Goal: Task Accomplishment & Management: Manage account settings

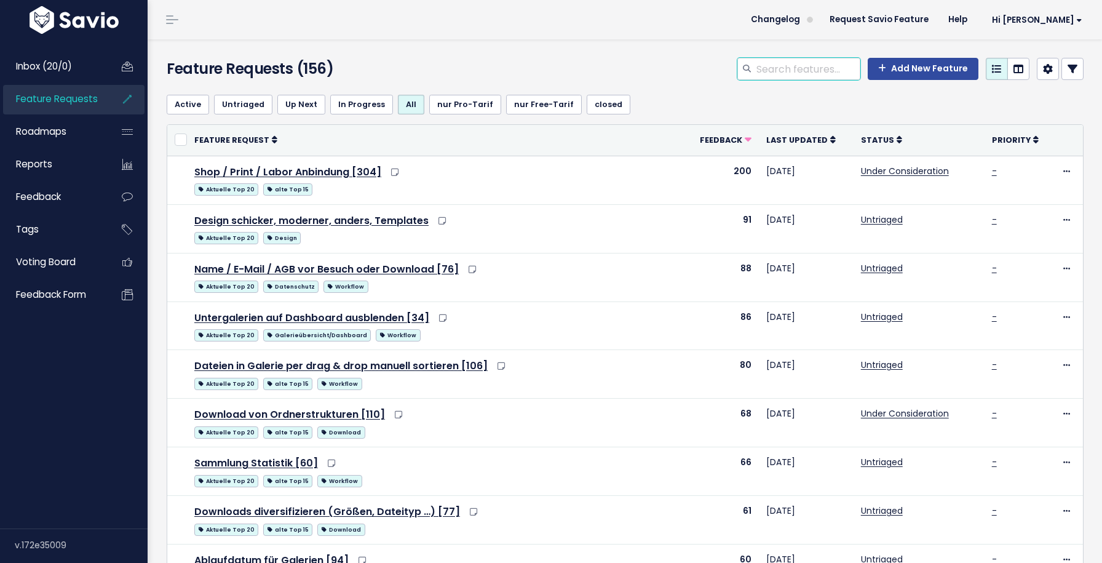
click at [793, 70] on input "search" at bounding box center [807, 69] width 105 height 22
type input "affiliate"
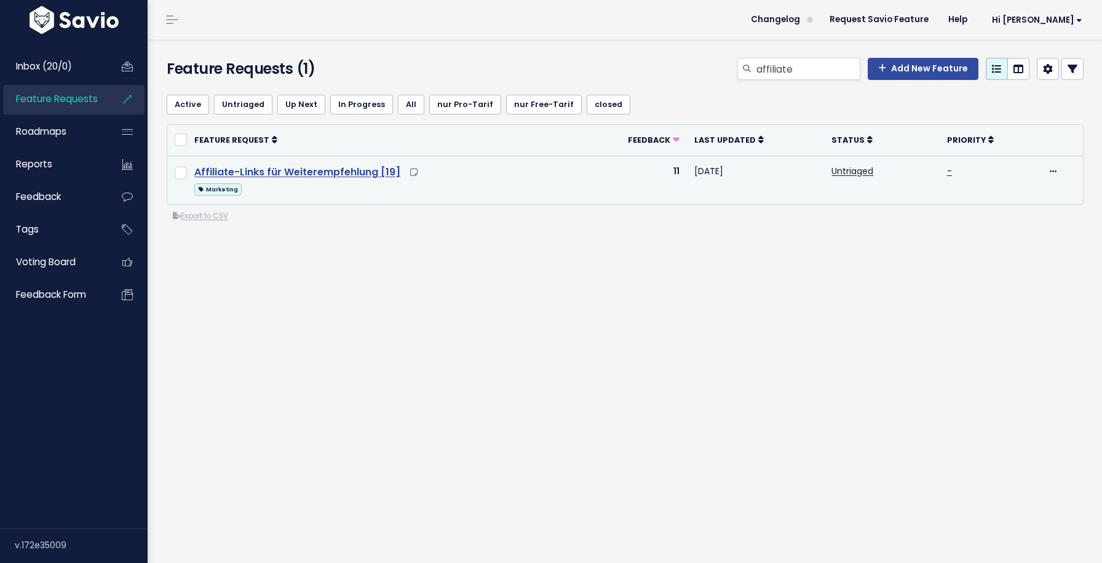
click at [344, 168] on link "Affiliate-Links für Weiterempfehlung [19]" at bounding box center [297, 172] width 206 height 14
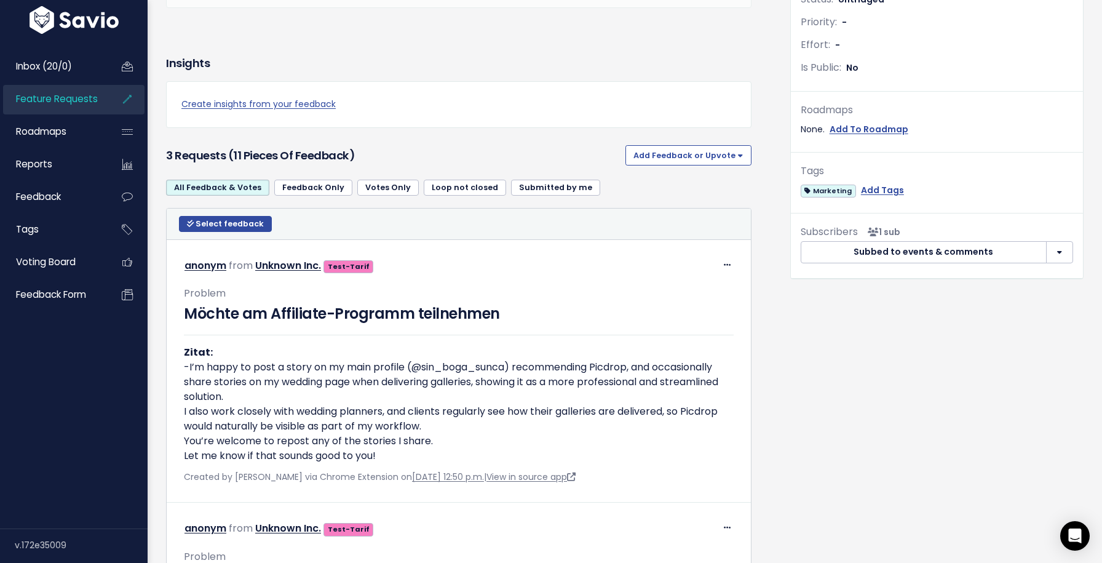
scroll to position [352, 0]
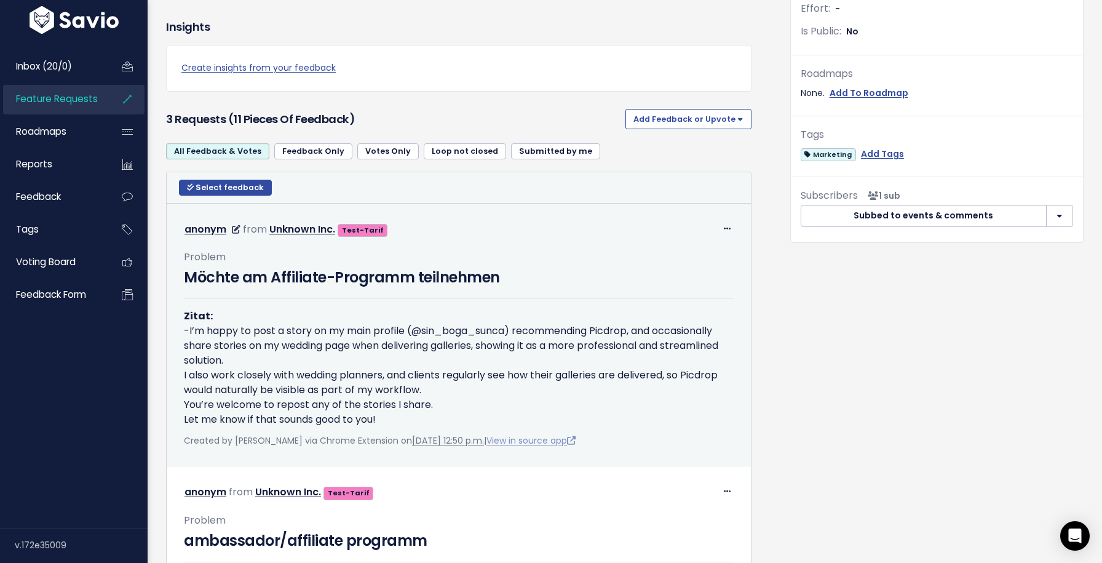
click at [520, 447] on link "View in source app" at bounding box center [531, 440] width 89 height 12
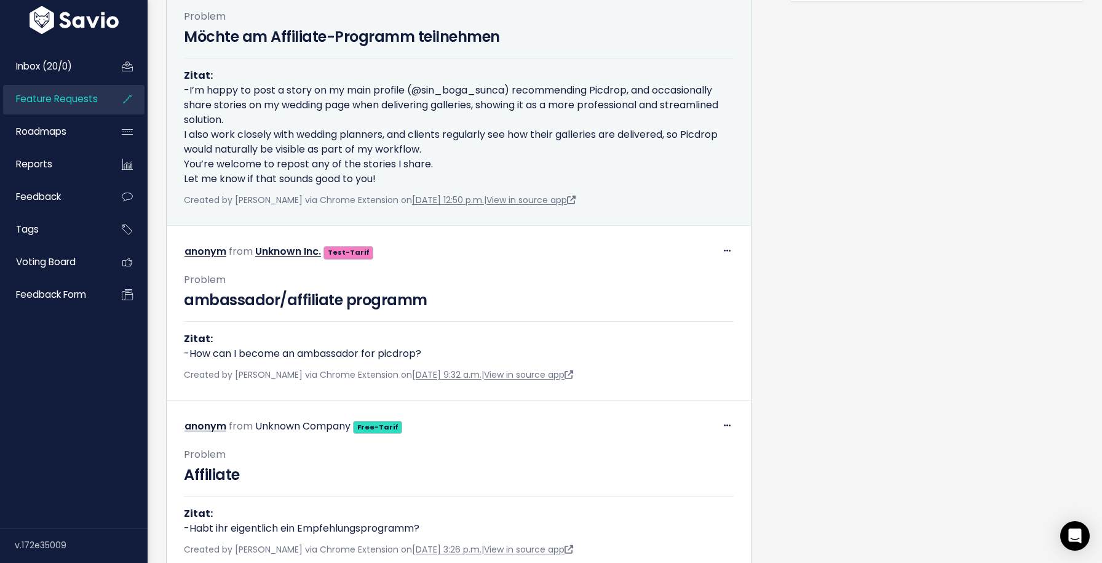
scroll to position [594, 0]
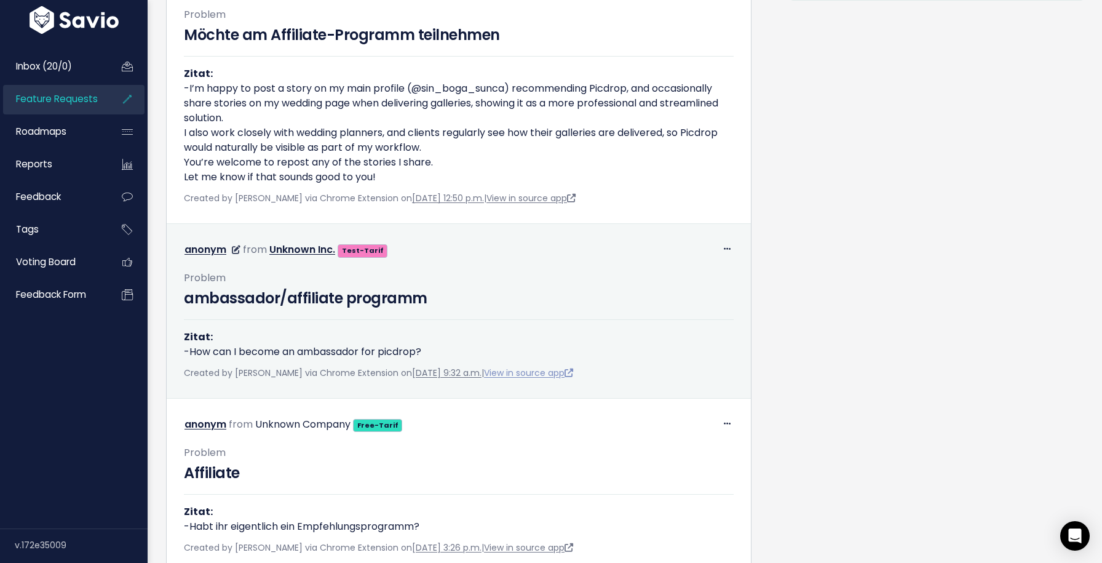
click at [541, 379] on link "View in source app" at bounding box center [528, 373] width 89 height 12
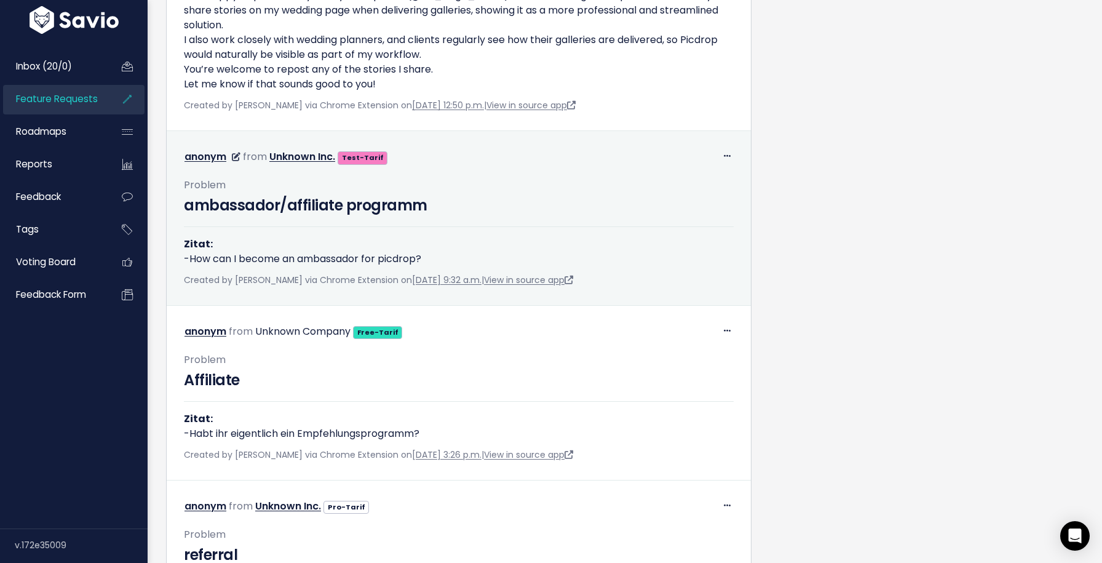
scroll to position [722, 0]
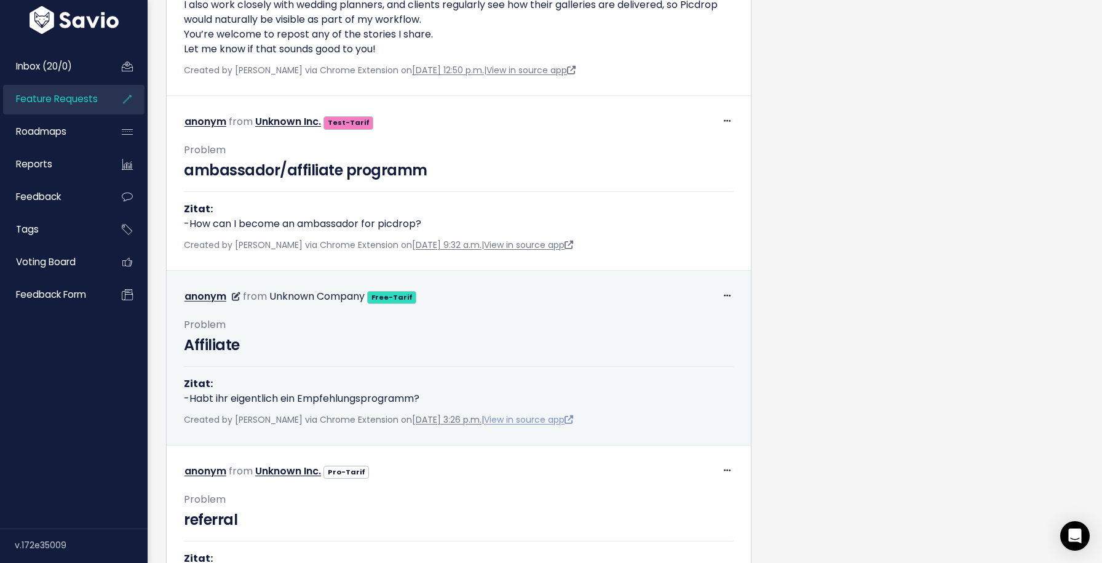
click at [540, 426] on link "View in source app" at bounding box center [528, 419] width 89 height 12
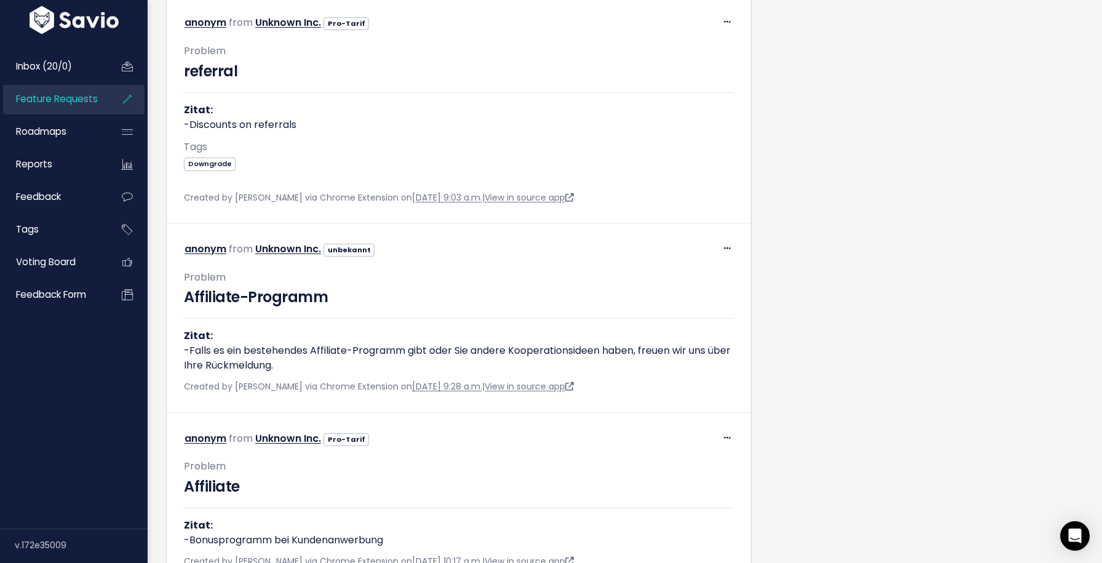
scroll to position [1172, 0]
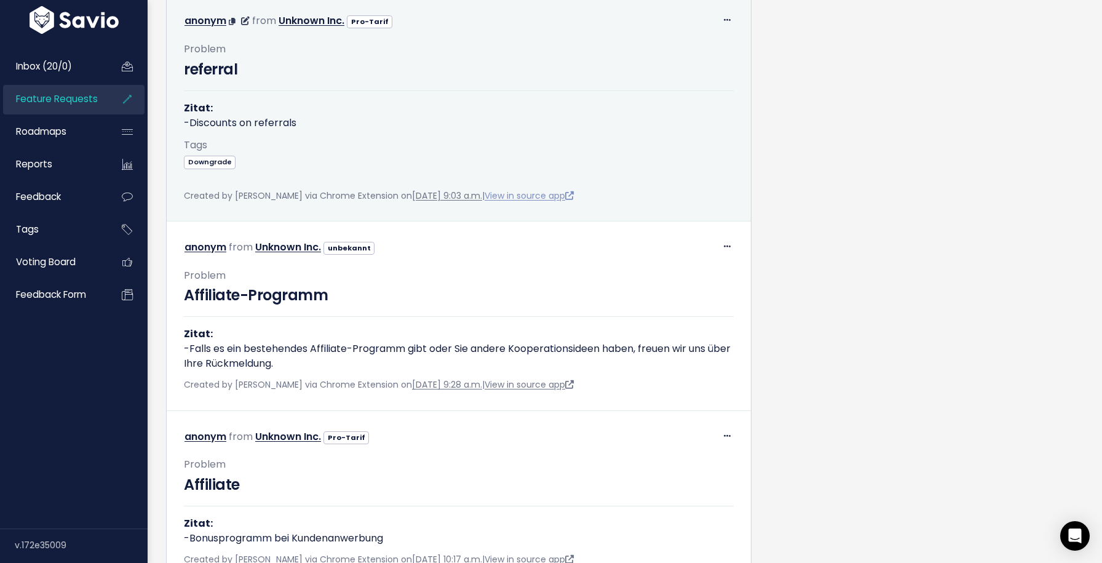
click at [553, 202] on link "View in source app" at bounding box center [529, 195] width 89 height 12
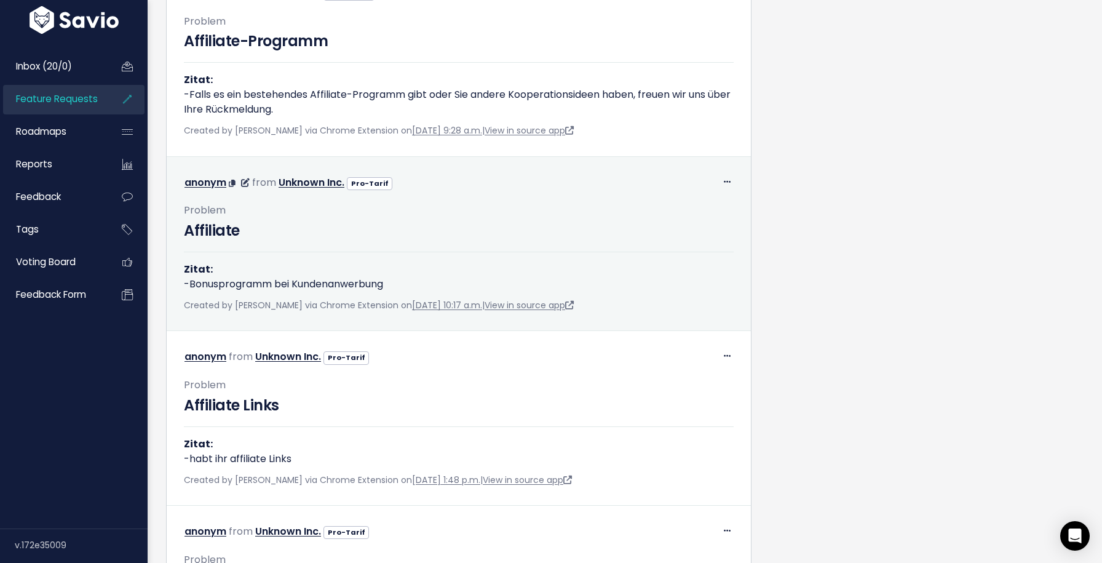
scroll to position [1429, 0]
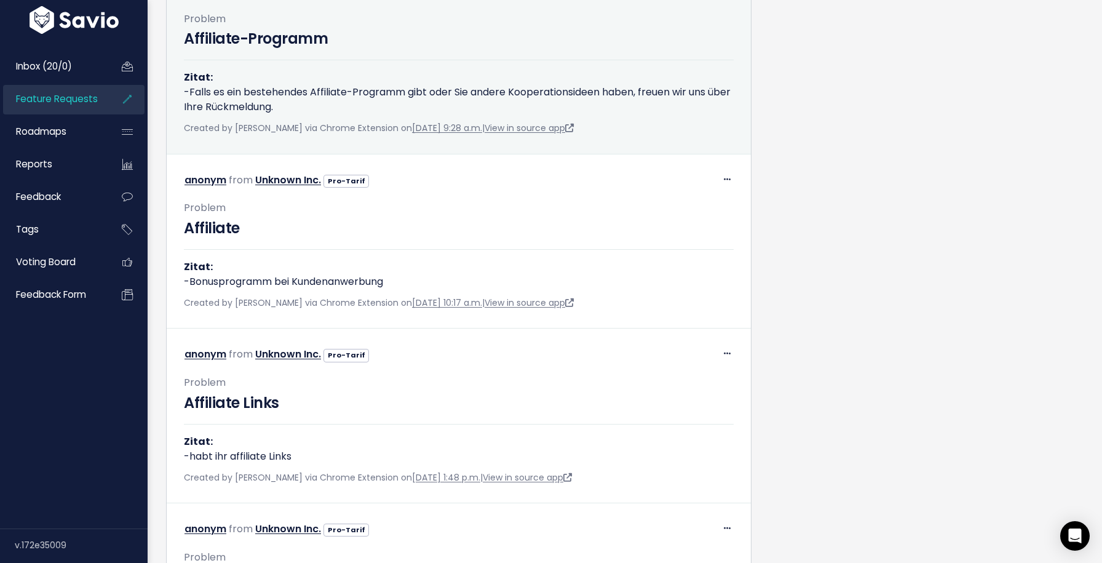
click at [537, 136] on div "Created by Felix Junk via Chrome Extension on Nov. 19, 2024, 9:28 a.m. | View i…" at bounding box center [459, 128] width 550 height 15
click at [533, 134] on link "View in source app" at bounding box center [529, 128] width 89 height 12
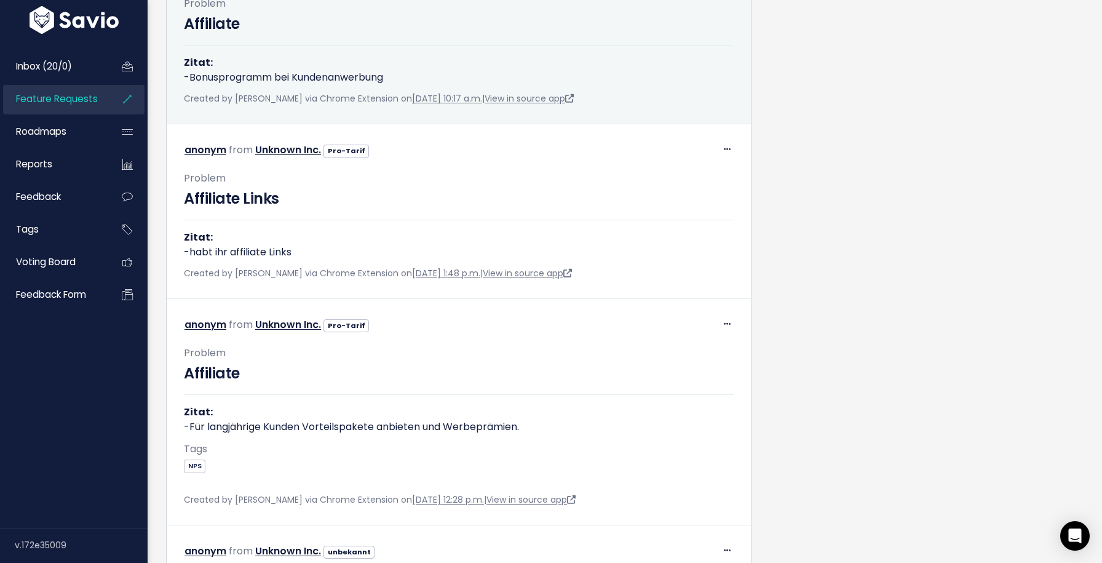
scroll to position [1634, 0]
click at [557, 104] on link "View in source app" at bounding box center [529, 98] width 89 height 12
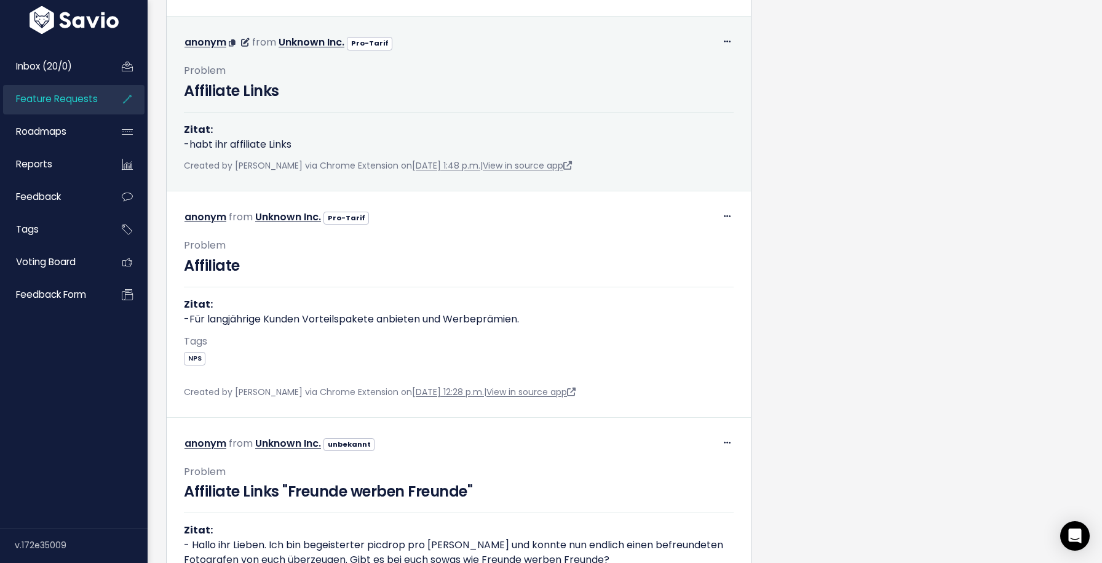
scroll to position [1744, 0]
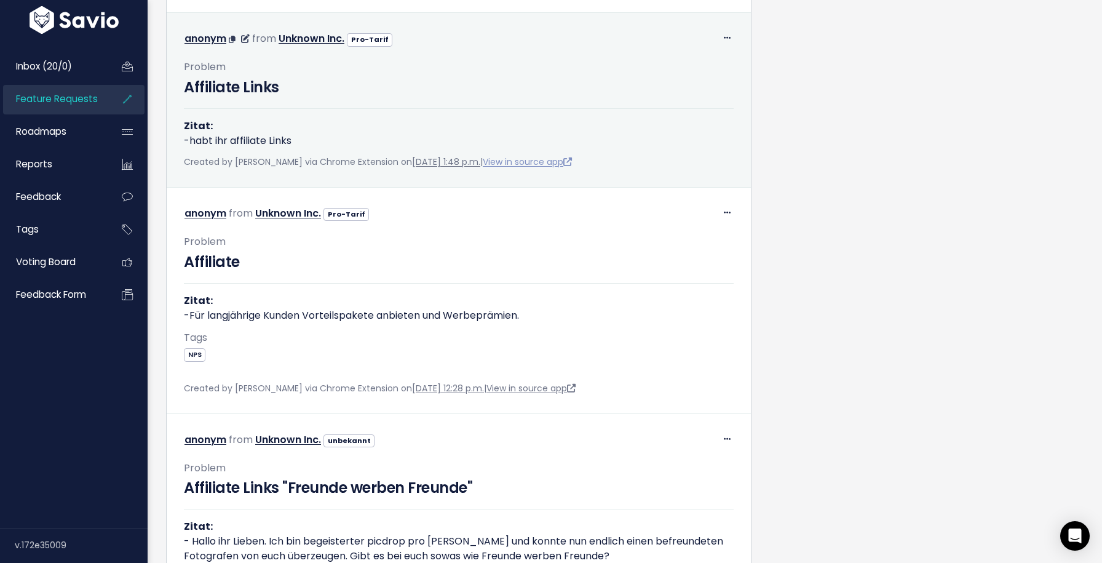
click at [546, 168] on link "View in source app" at bounding box center [527, 162] width 89 height 12
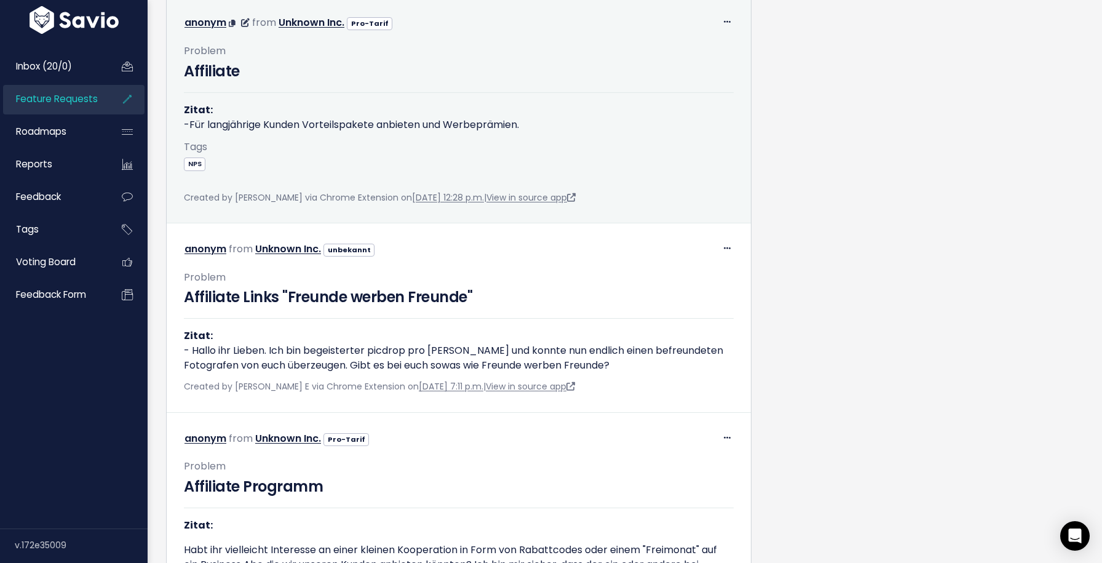
scroll to position [1972, 0]
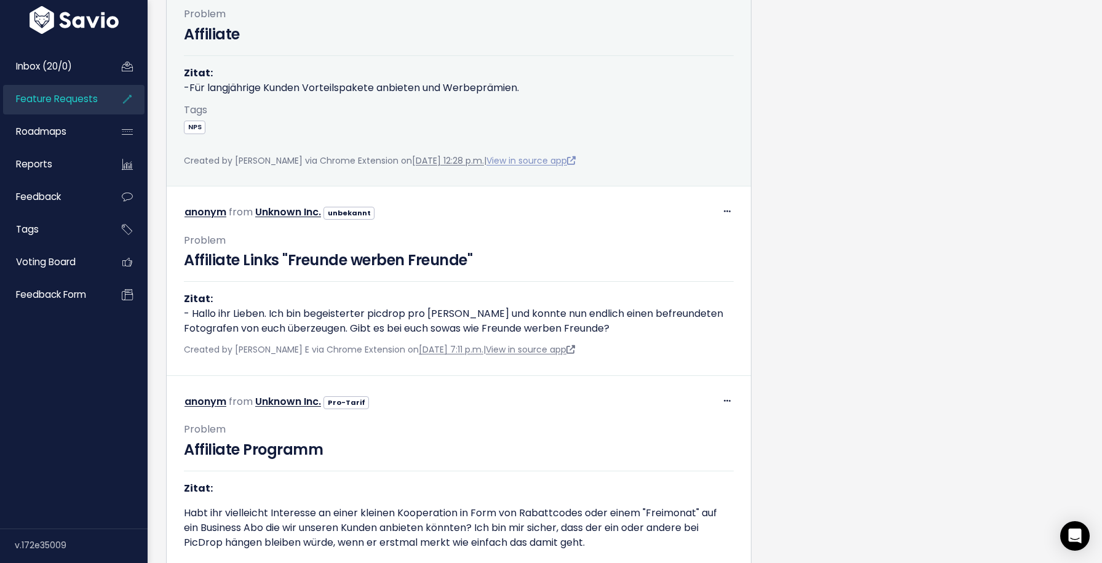
click at [564, 167] on link "View in source app" at bounding box center [531, 160] width 89 height 12
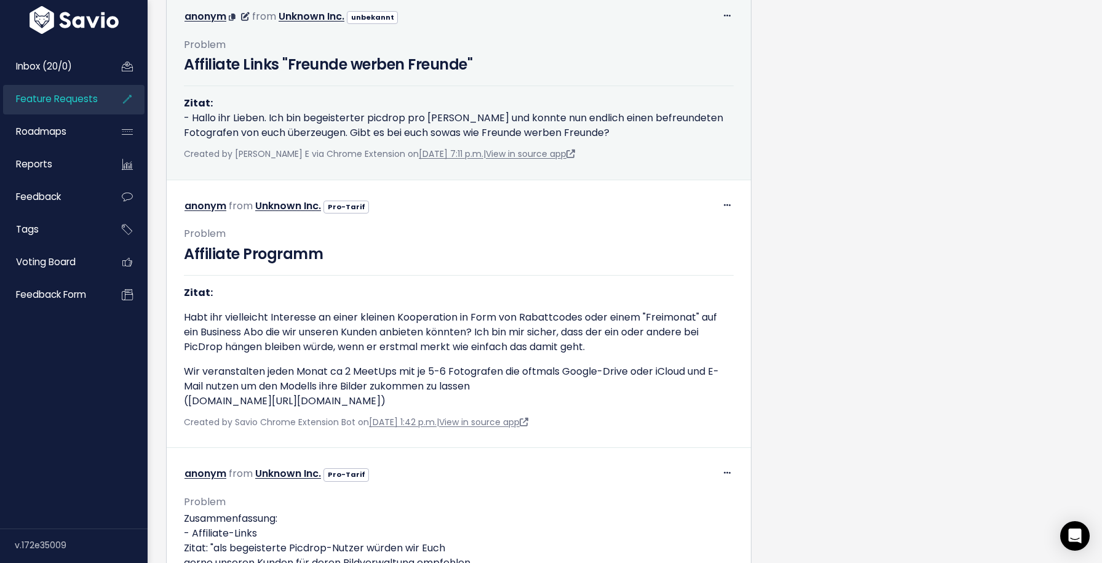
scroll to position [2171, 0]
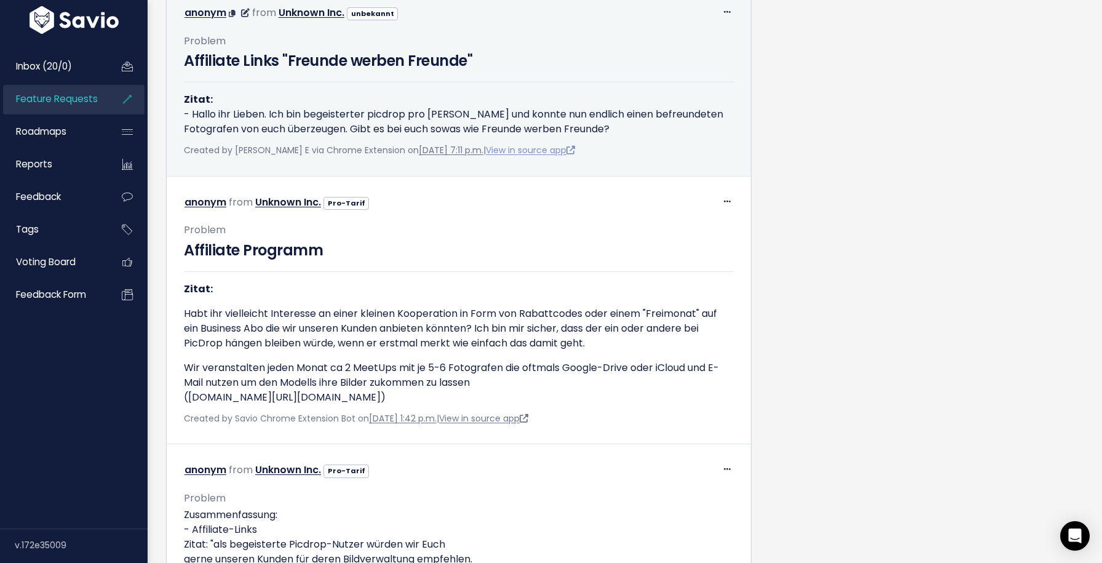
click at [511, 156] on link "View in source app" at bounding box center [530, 150] width 89 height 12
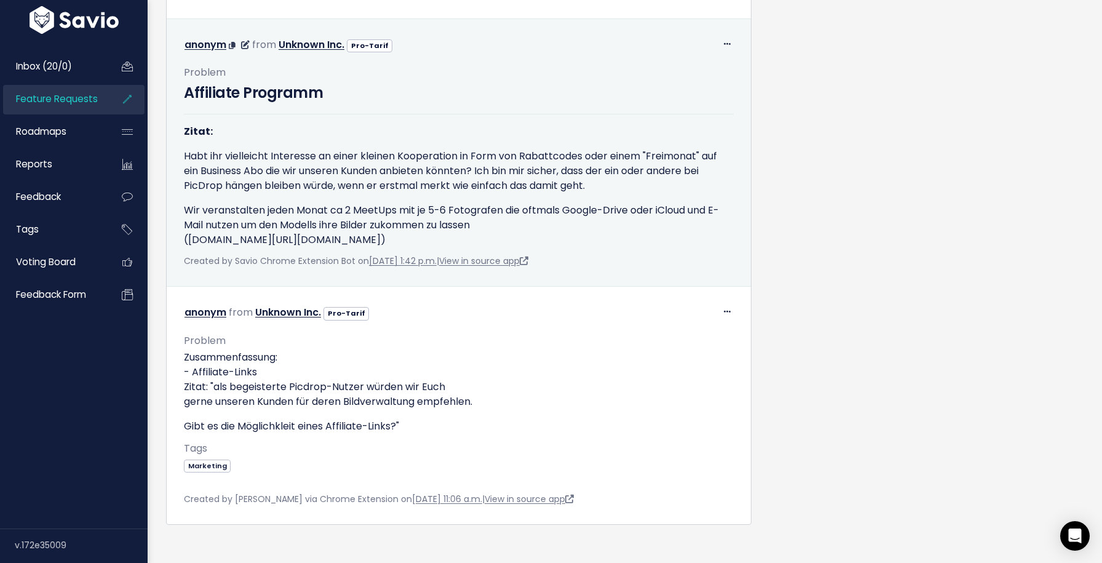
scroll to position [2356, 0]
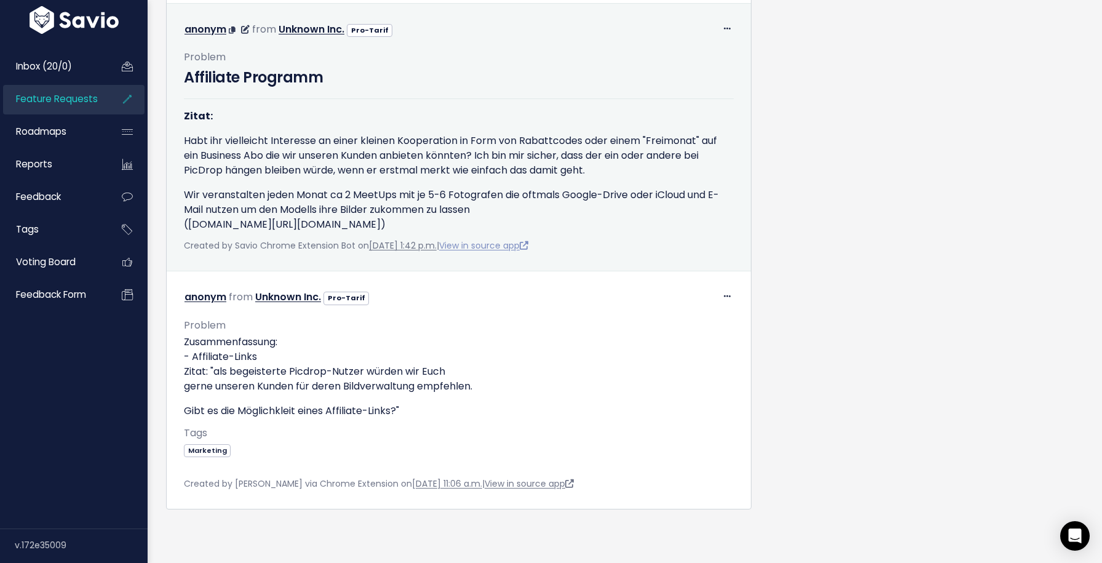
click at [528, 252] on link "View in source app" at bounding box center [483, 245] width 89 height 12
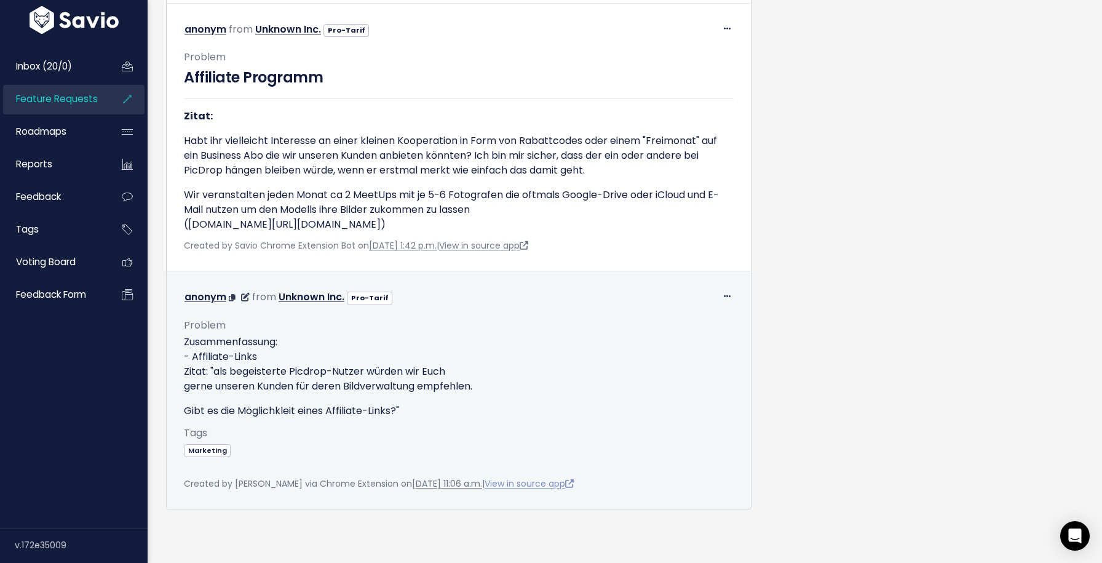
click at [559, 485] on link "View in source app" at bounding box center [529, 483] width 89 height 12
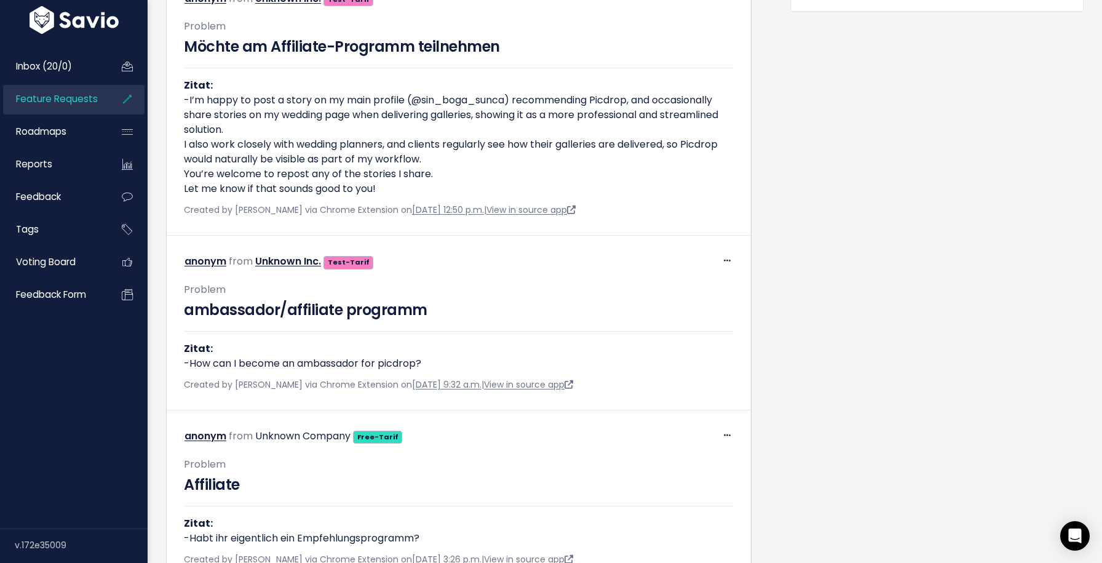
scroll to position [0, 0]
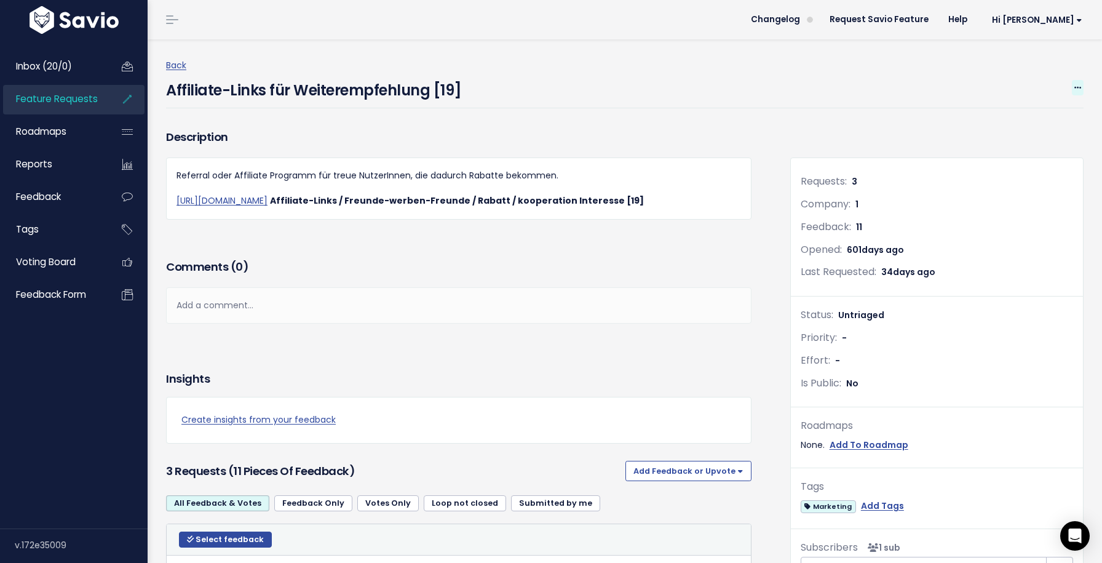
click at [1076, 87] on icon at bounding box center [1078, 88] width 7 height 8
click at [1019, 122] on link "Edit" at bounding box center [1036, 121] width 91 height 24
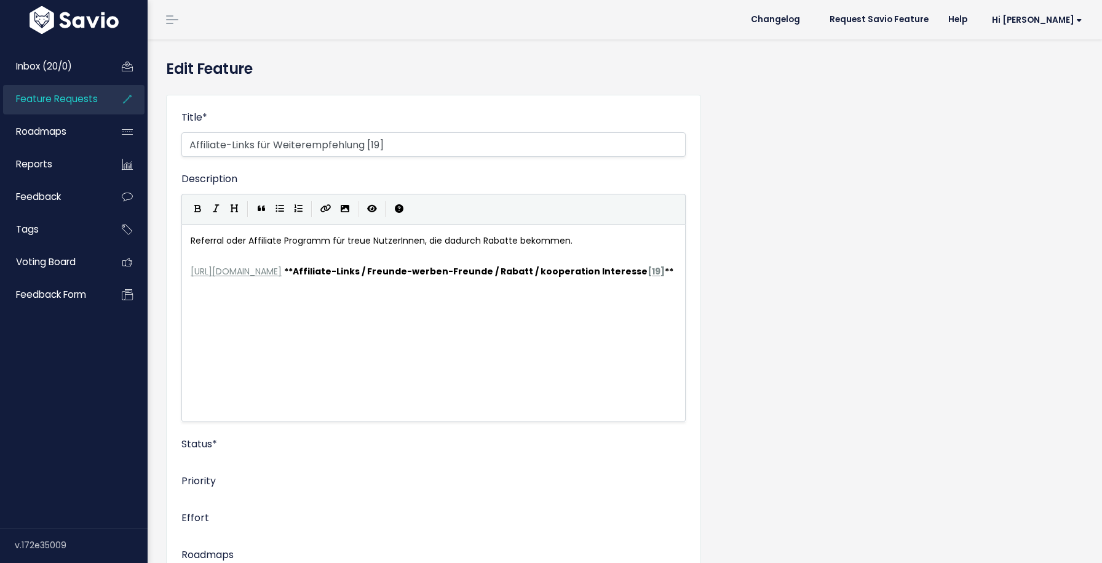
select select
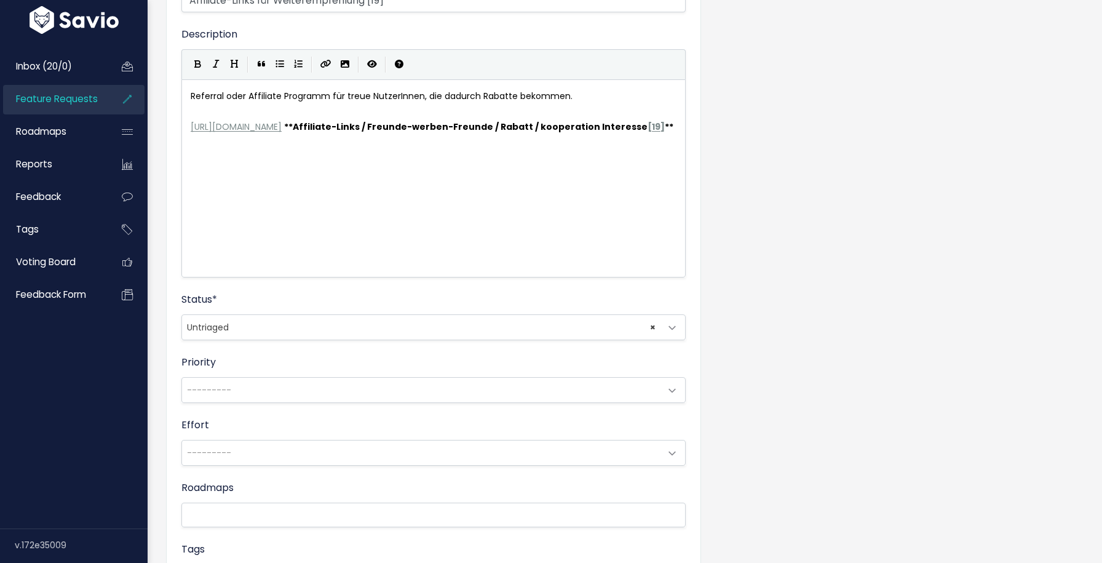
scroll to position [287, 0]
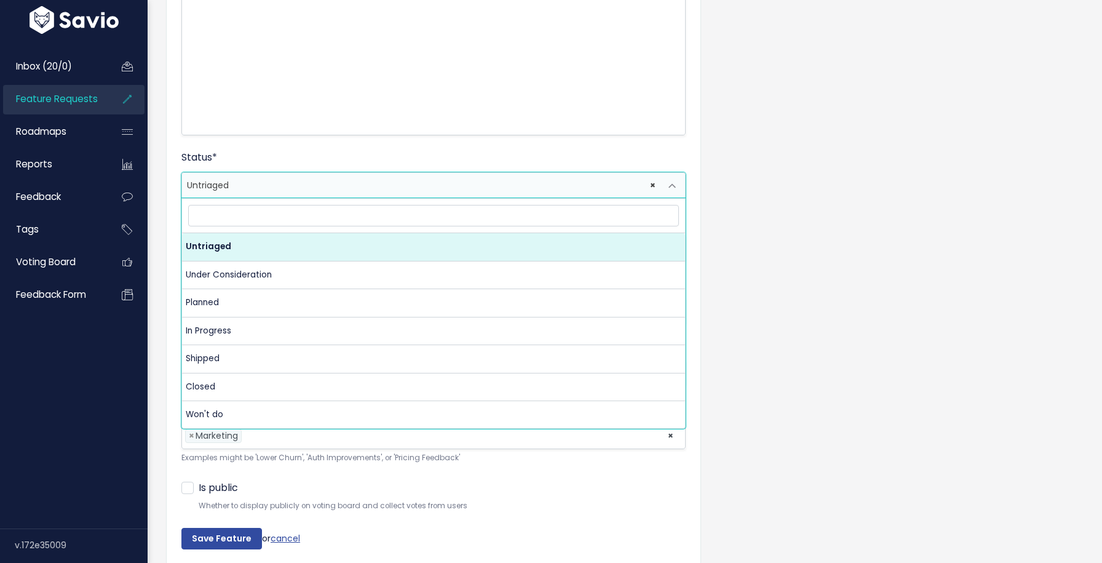
click at [263, 189] on span "× Untriaged" at bounding box center [421, 185] width 479 height 25
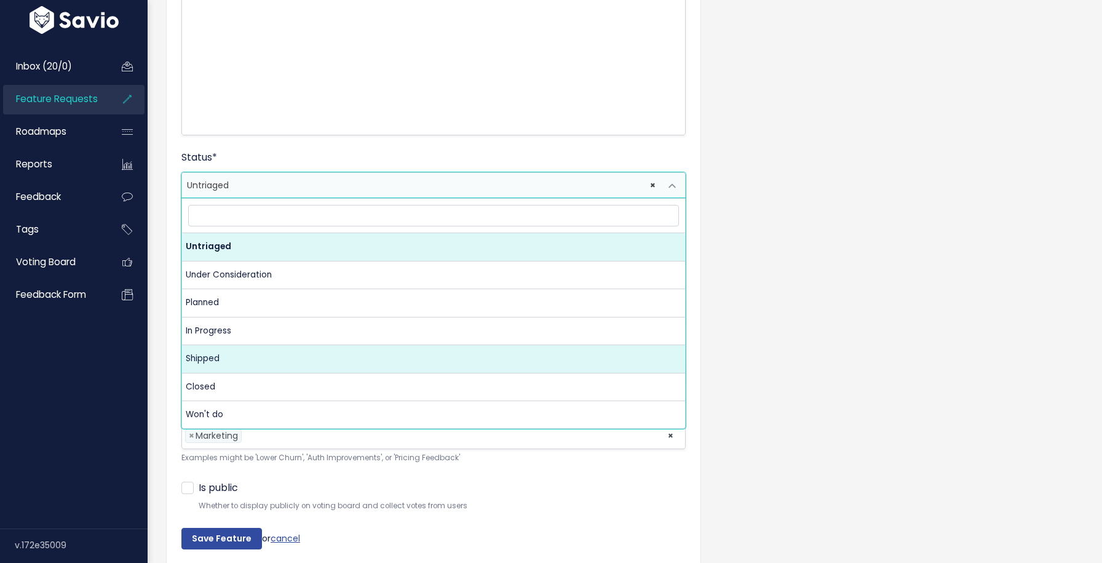
select select "SHIPPED"
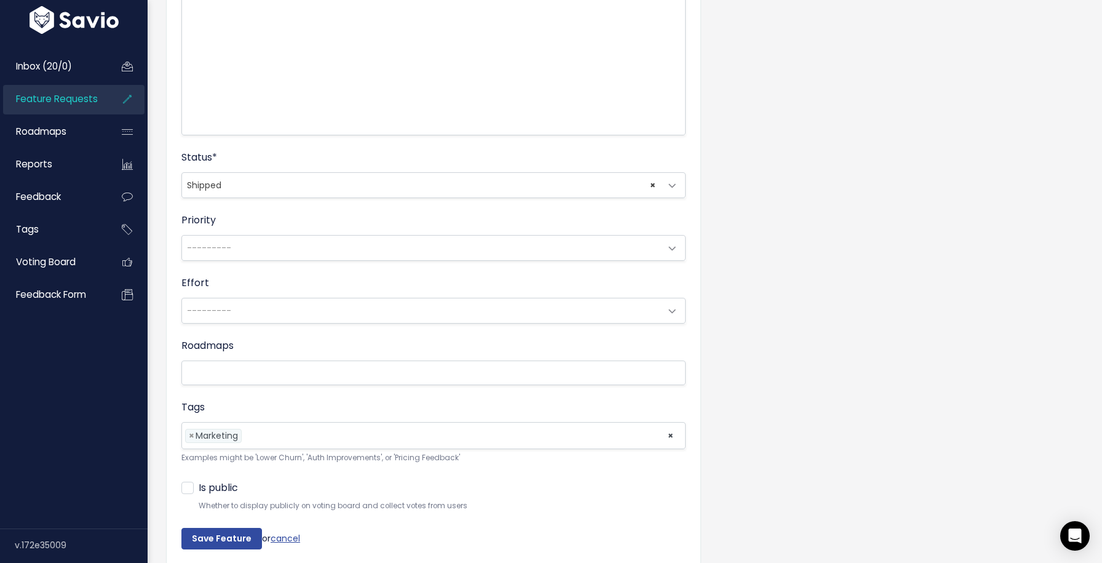
click at [258, 370] on input "search" at bounding box center [246, 372] width 123 height 15
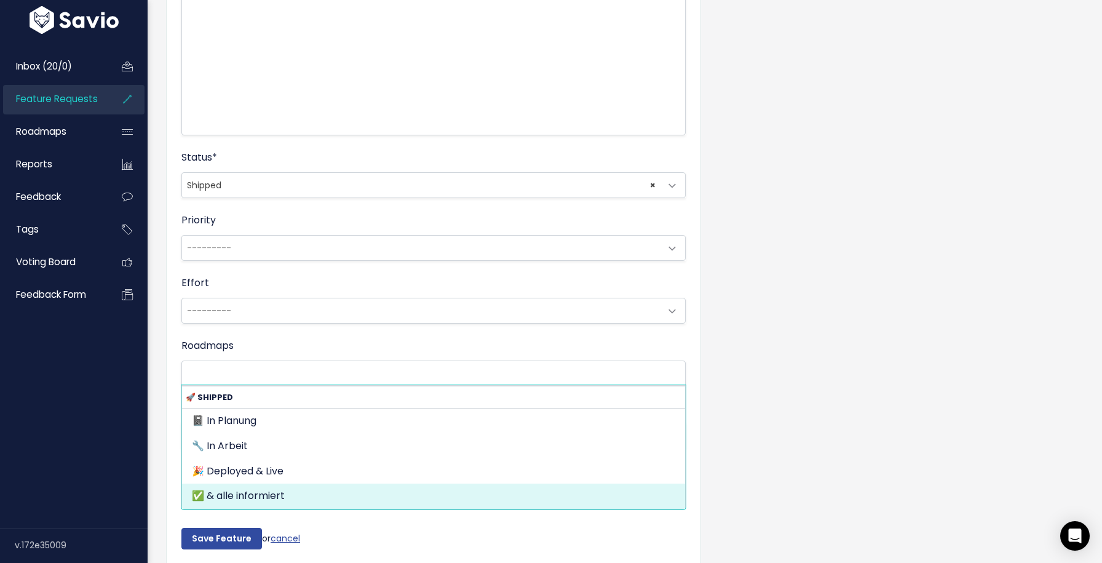
select select "797"
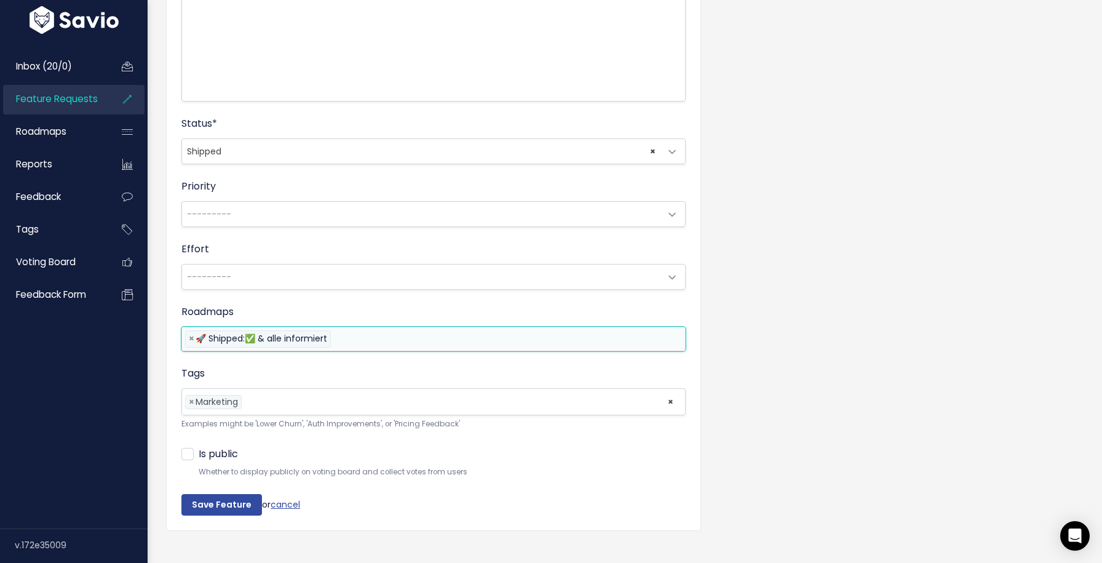
scroll to position [325, 0]
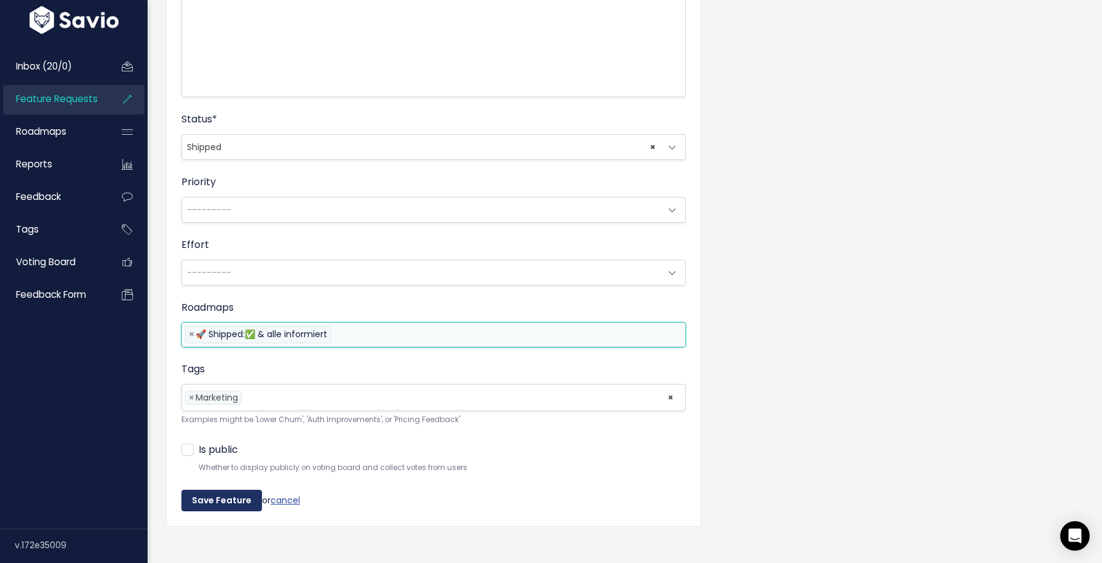
click at [234, 496] on input "Save Feature" at bounding box center [221, 501] width 81 height 22
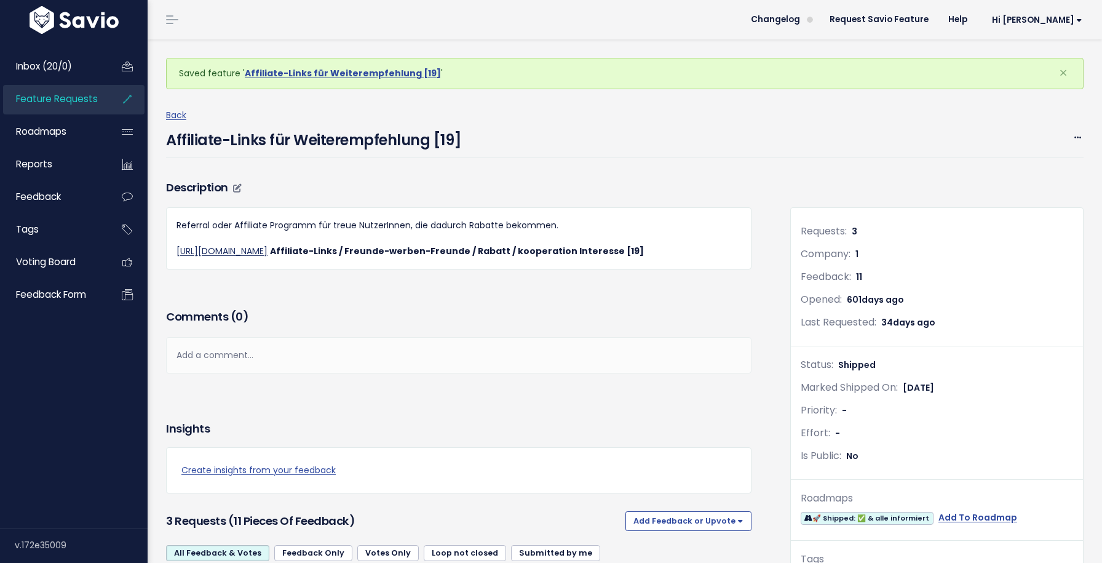
click at [268, 254] on link "https://docs.google.com/spreadsheets/d/1M40jWw_Mf-3aiCQiLI_MAg4C2LlmHH2kXrCm-gs…" at bounding box center [222, 251] width 91 height 12
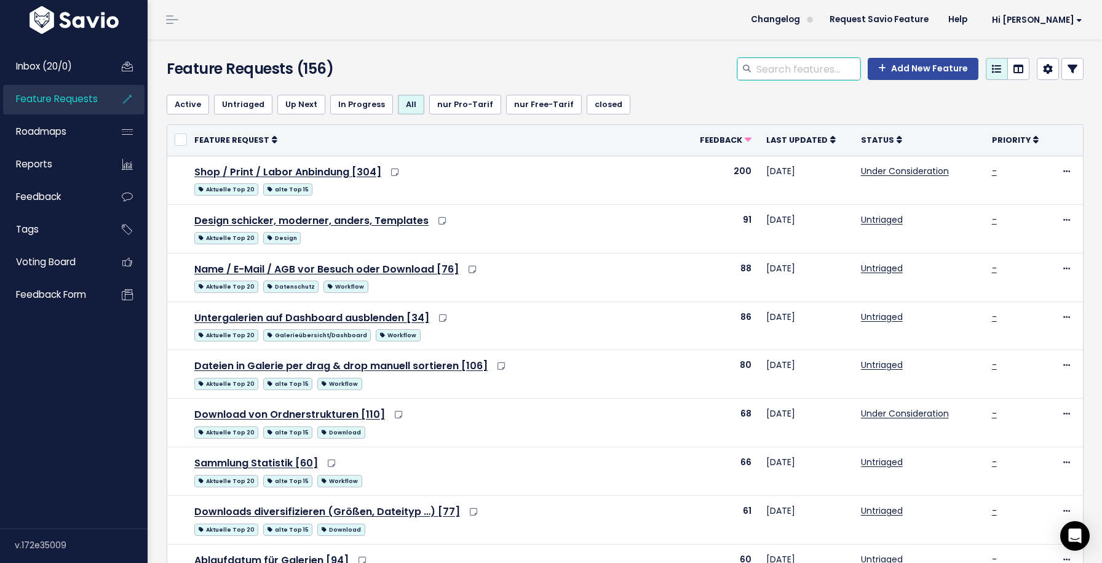
click at [832, 60] on input "search" at bounding box center [807, 69] width 105 height 22
type input "affiliate"
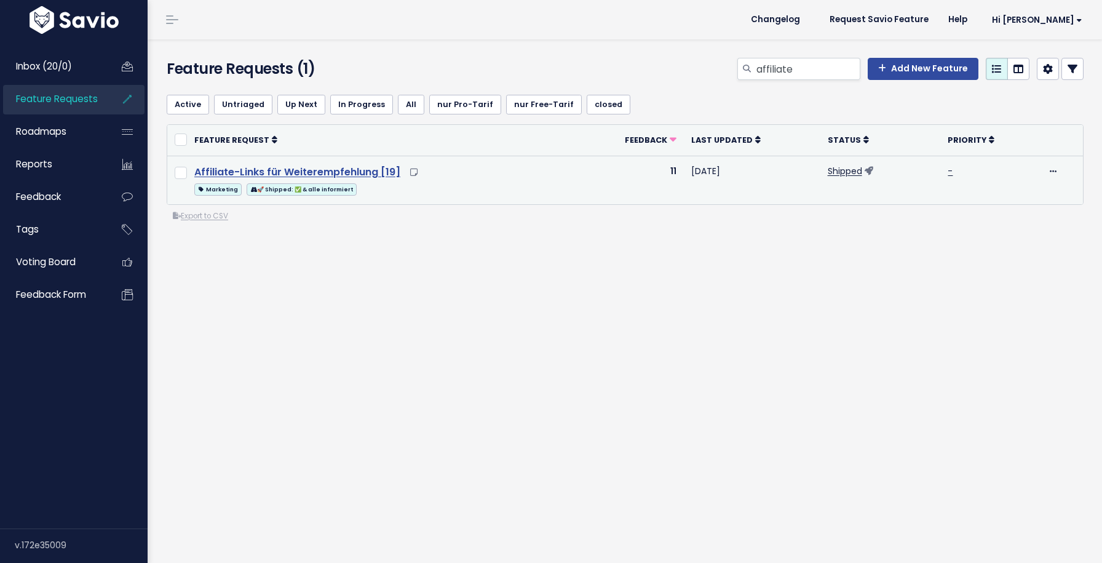
click at [354, 170] on link "Affiliate-Links für Weiterempfehlung [19]" at bounding box center [297, 172] width 206 height 14
